Goal: Task Accomplishment & Management: Use online tool/utility

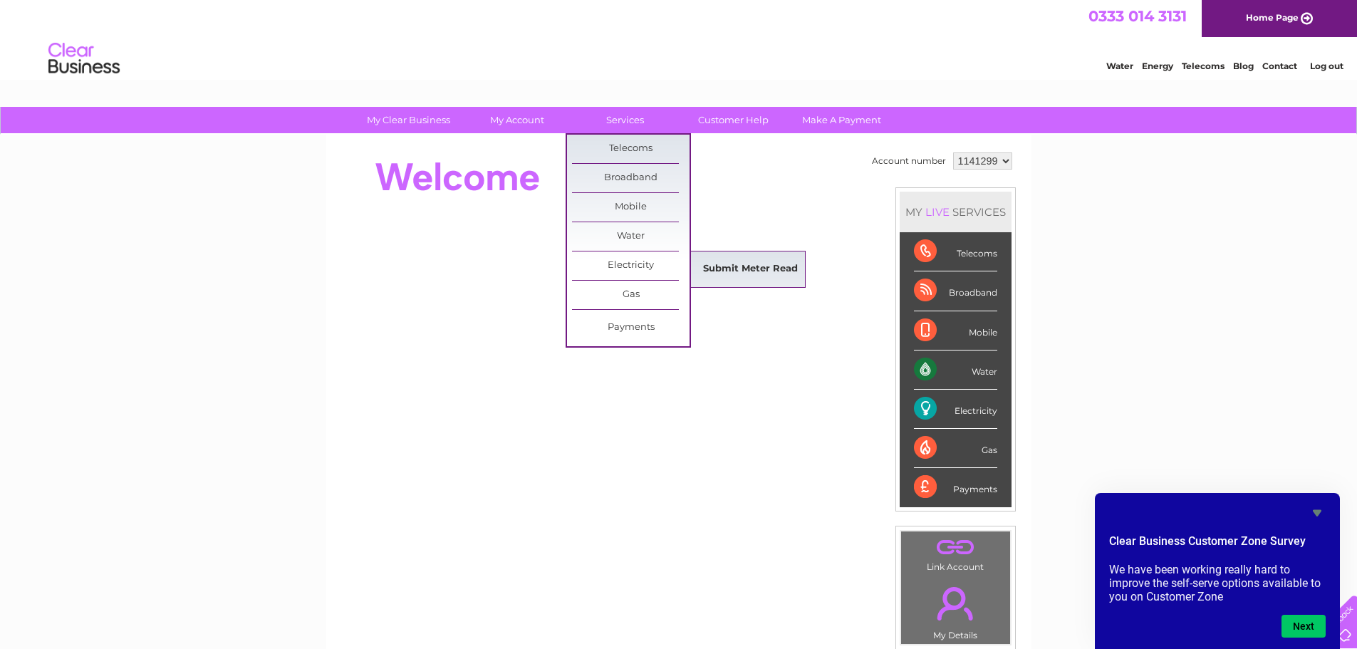
click at [749, 264] on link "Submit Meter Read" at bounding box center [751, 269] width 118 height 28
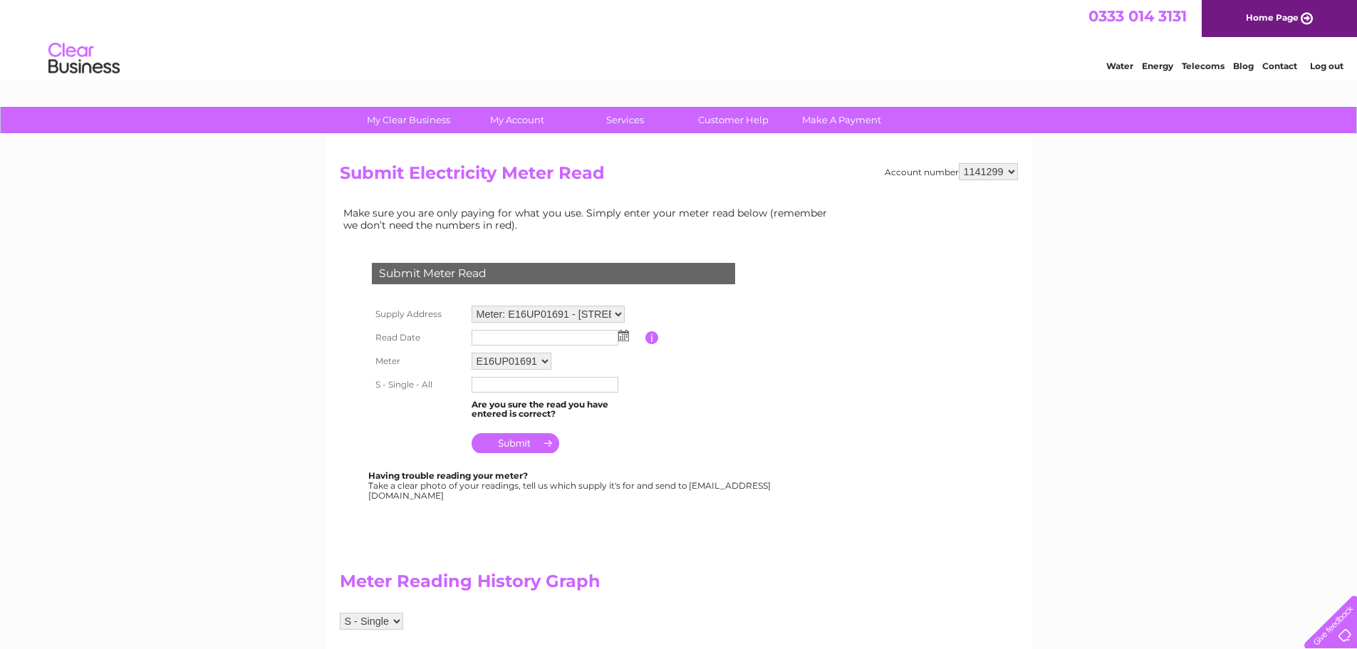
click at [570, 335] on input "text" at bounding box center [544, 338] width 147 height 16
click at [627, 335] on img at bounding box center [625, 335] width 11 height 11
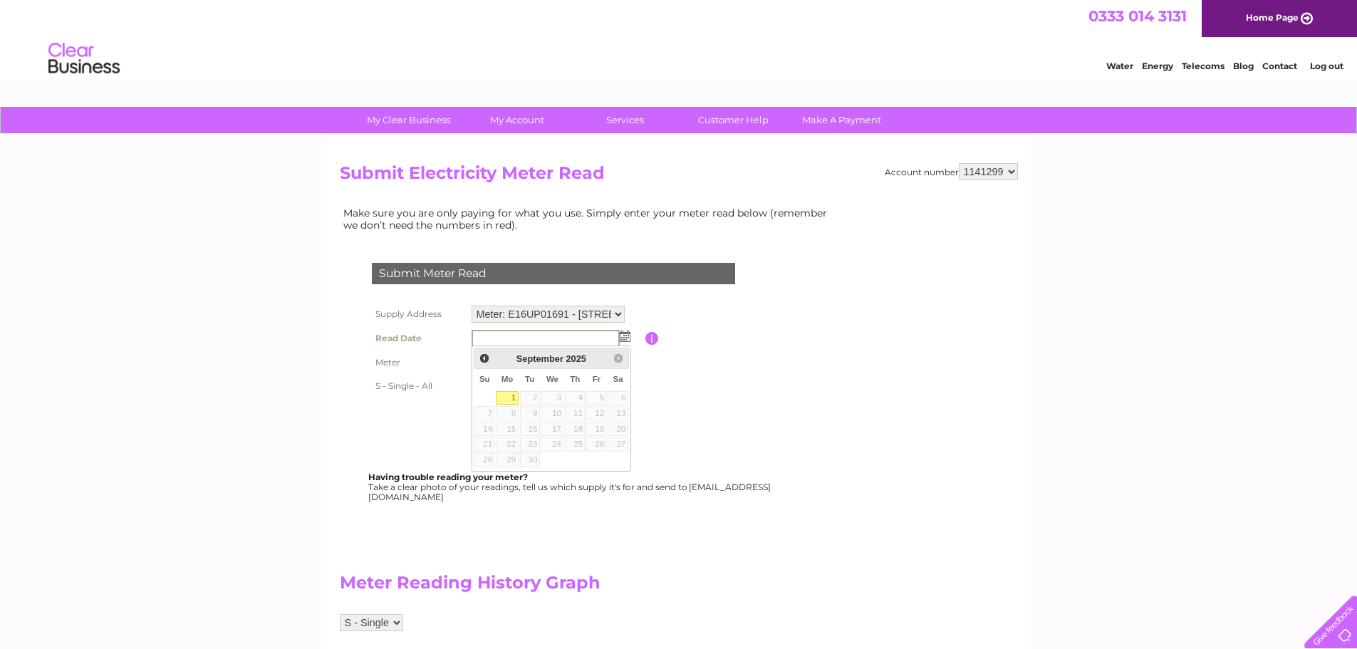
click at [518, 394] on link "1" at bounding box center [507, 398] width 22 height 14
type input "[DATE]"
click at [528, 388] on input "text" at bounding box center [545, 385] width 148 height 17
type input "51074"
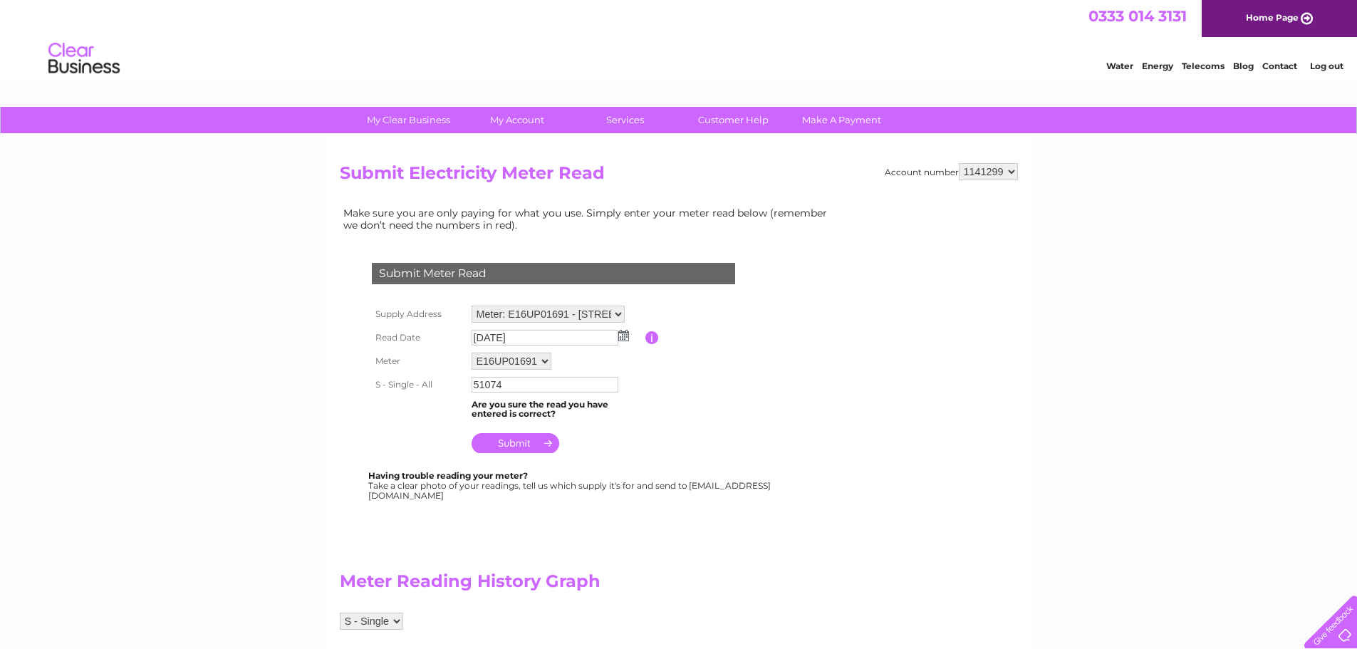
click at [504, 443] on input "submit" at bounding box center [515, 443] width 88 height 20
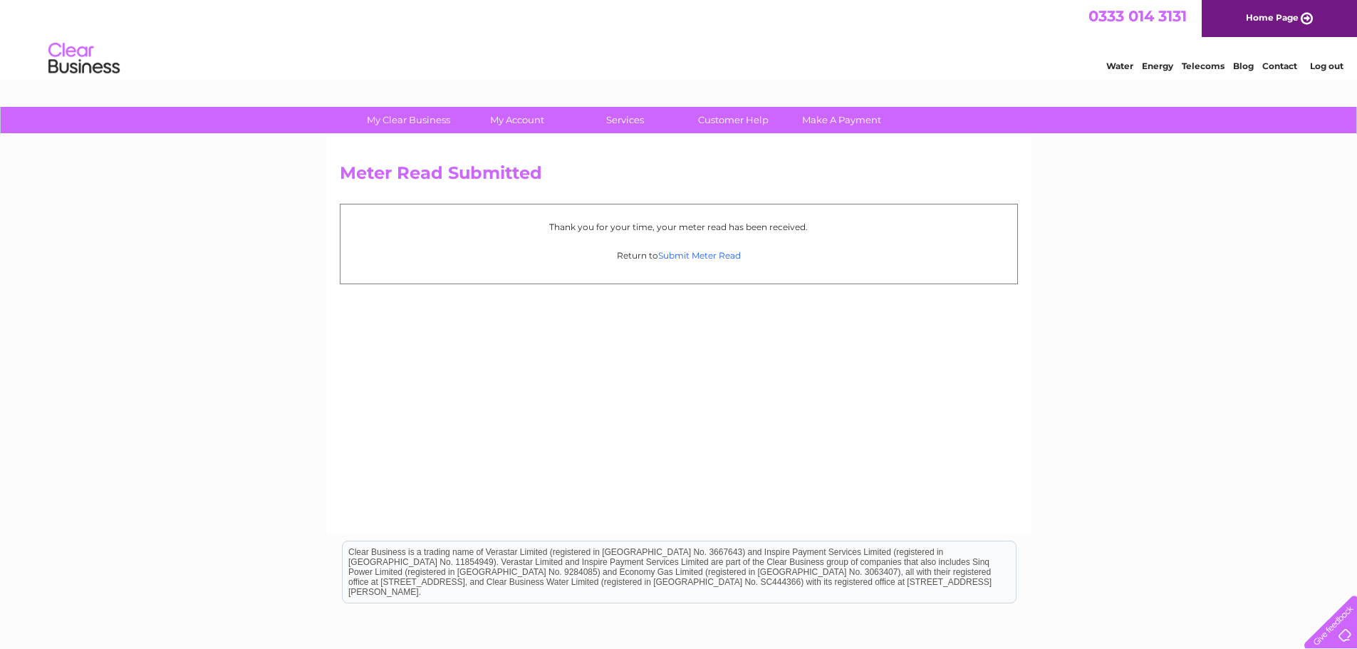
click at [721, 256] on link "Submit Meter Read" at bounding box center [699, 255] width 83 height 11
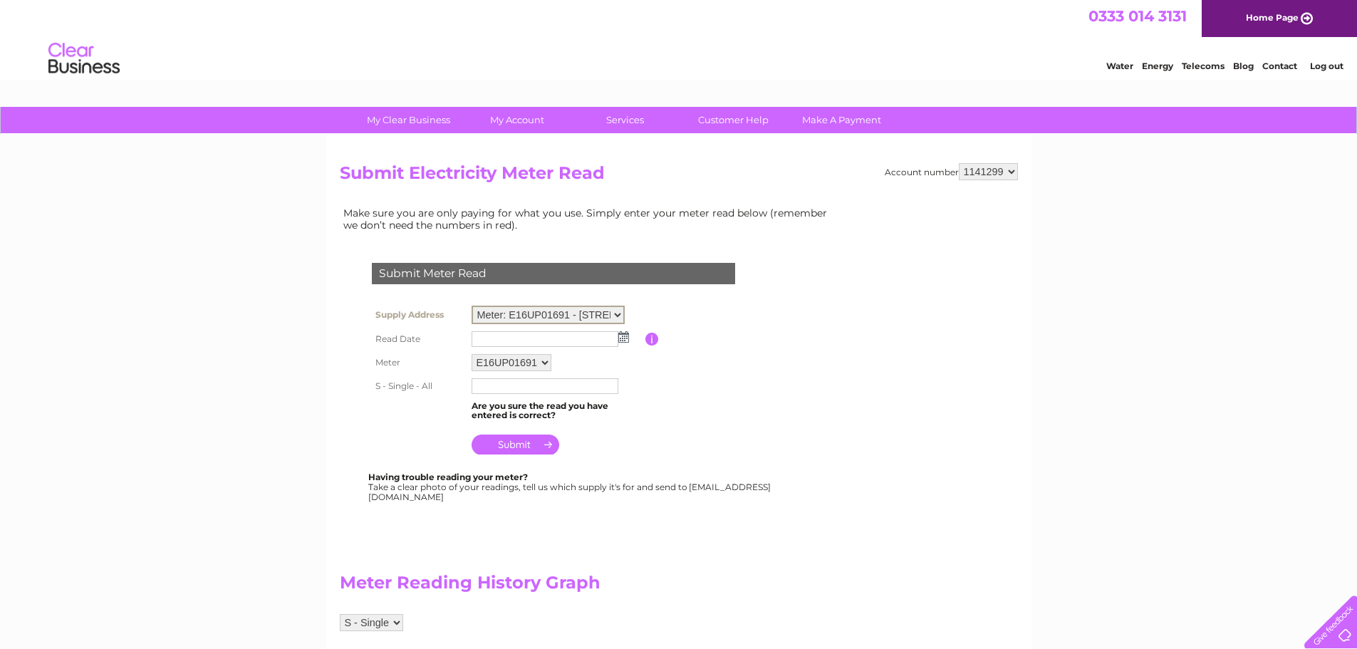
click at [551, 316] on select "Meter: E16UP01691 - 332 Hornsey Road, London, N7 7HE Meter: E16UP01705 - 332 Ho…" at bounding box center [547, 315] width 153 height 19
select select "131750"
click at [471, 306] on select "Meter: E16UP01691 - 332 Hornsey Road, London, N7 7HE Meter: E16UP01705 - 332 Ho…" at bounding box center [547, 315] width 153 height 19
click at [650, 335] on input "button" at bounding box center [652, 337] width 14 height 13
click at [625, 335] on img at bounding box center [623, 335] width 11 height 11
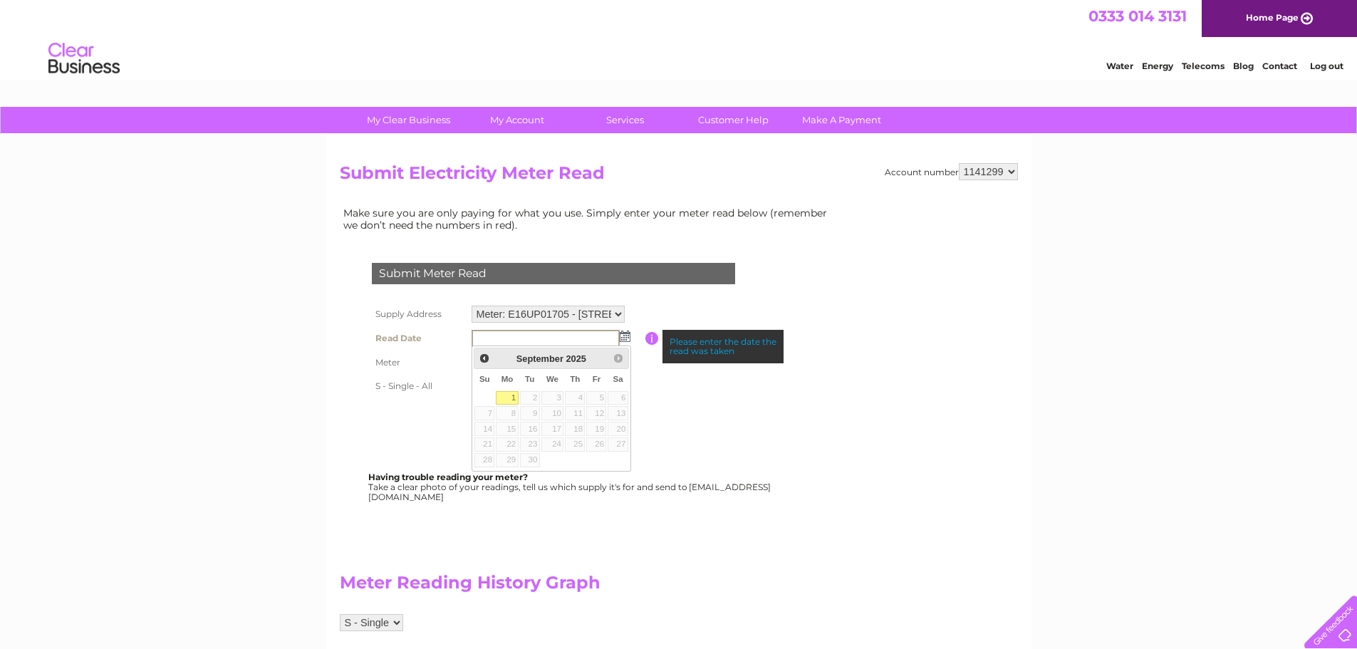
click at [509, 397] on link "1" at bounding box center [507, 398] width 22 height 14
type input "2025/09/01"
click at [523, 383] on input "text" at bounding box center [544, 385] width 147 height 16
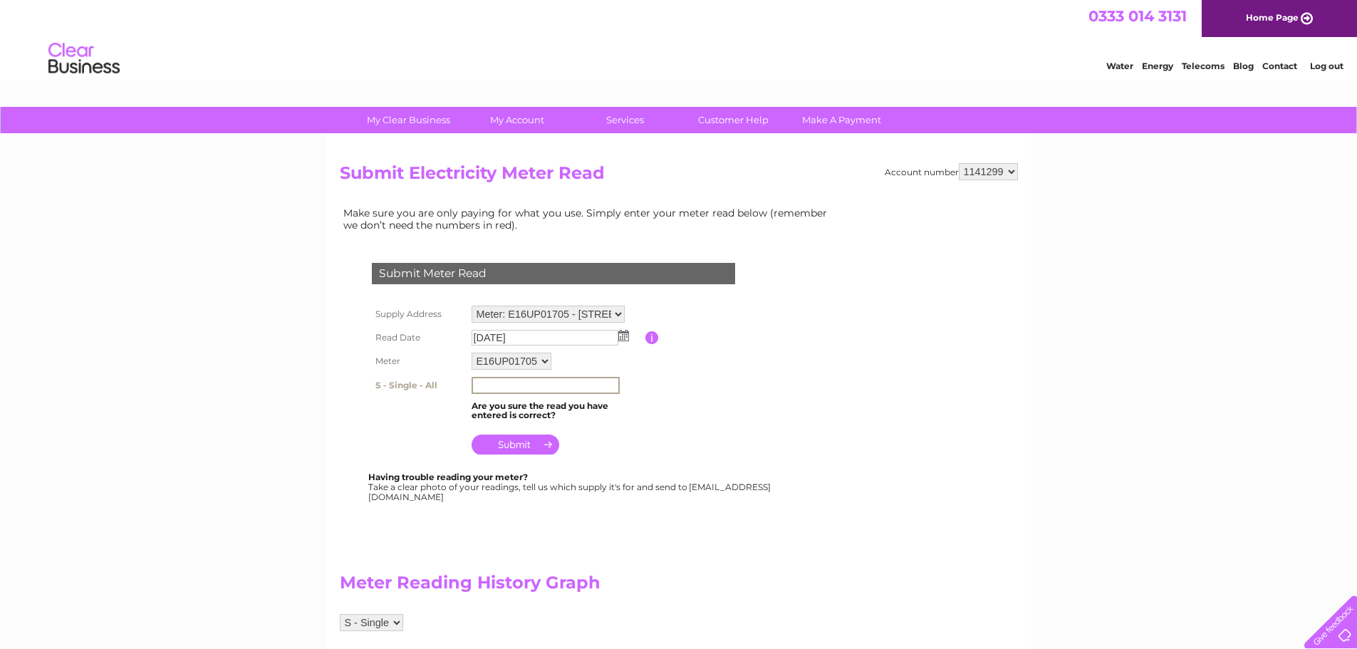
type input "81300"
click at [511, 434] on input "submit" at bounding box center [515, 443] width 88 height 20
click at [511, 442] on input "submit" at bounding box center [515, 443] width 88 height 20
